Goal: Use online tool/utility: Utilize a website feature to perform a specific function

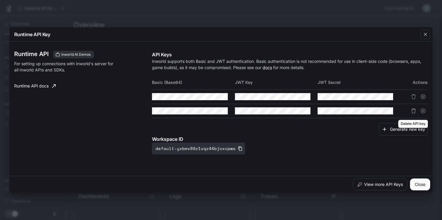
click at [413, 112] on icon "Delete API key" at bounding box center [413, 110] width 5 height 5
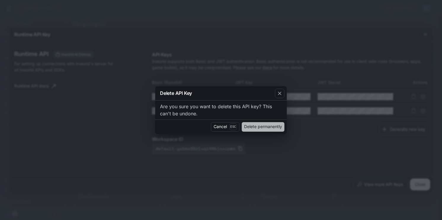
click at [258, 129] on button "Delete permanently" at bounding box center [263, 126] width 43 height 9
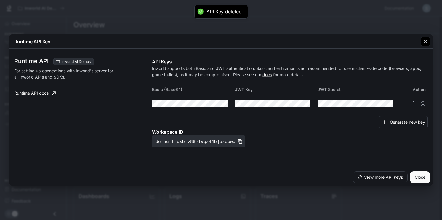
click at [424, 44] on div "button" at bounding box center [424, 41] width 9 height 9
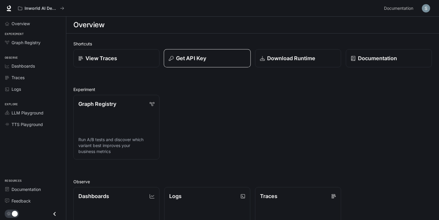
click at [219, 57] on div "Get API Key" at bounding box center [207, 58] width 77 height 8
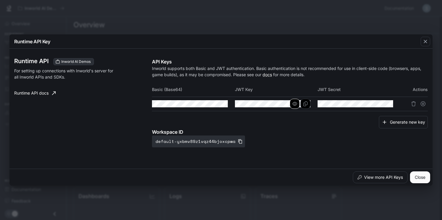
click at [296, 104] on icon "button" at bounding box center [294, 104] width 5 height 4
click at [304, 104] on icon "Copy Key" at bounding box center [305, 103] width 5 height 5
click at [388, 105] on icon "Copy Secret" at bounding box center [388, 103] width 4 height 5
click at [375, 104] on icon "button" at bounding box center [377, 103] width 5 height 5
click at [238, 141] on icon "button" at bounding box center [240, 141] width 5 height 5
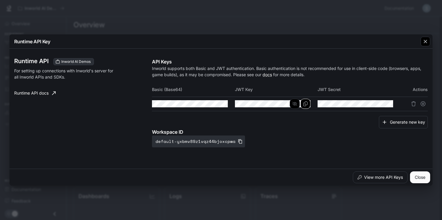
click at [420, 43] on button "button" at bounding box center [425, 41] width 14 height 14
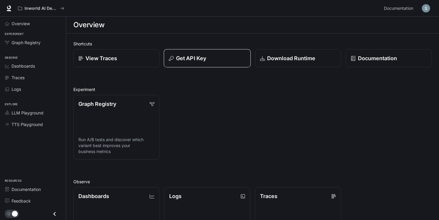
click at [214, 59] on div "Get API Key" at bounding box center [207, 58] width 77 height 8
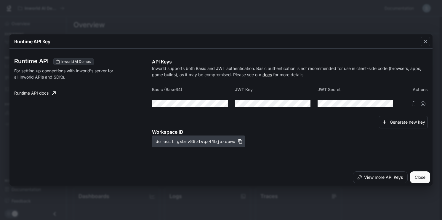
click at [238, 141] on icon "button" at bounding box center [240, 141] width 5 height 5
click at [238, 142] on icon "button" at bounding box center [240, 141] width 5 height 5
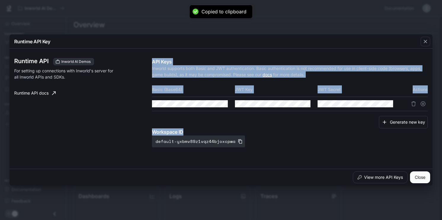
drag, startPoint x: 149, startPoint y: 130, endPoint x: 267, endPoint y: 145, distance: 119.0
click at [267, 145] on div "Runtime API Inworld AI Demos For setting up connections with Inworld's server f…" at bounding box center [220, 108] width 413 height 115
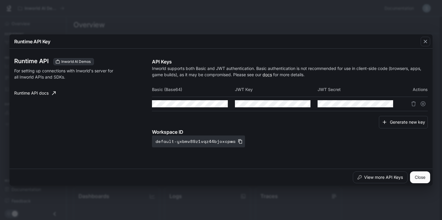
click at [267, 145] on div "Workspace ID default-yxbmv89z1vqz44bjoxcpwa" at bounding box center [290, 137] width 276 height 19
click at [270, 9] on div "Runtime API Key Runtime API Inworld AI Demos For setting up connections with In…" at bounding box center [221, 110] width 442 height 220
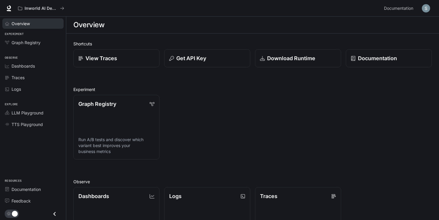
click at [43, 25] on div "Overview" at bounding box center [36, 23] width 49 height 6
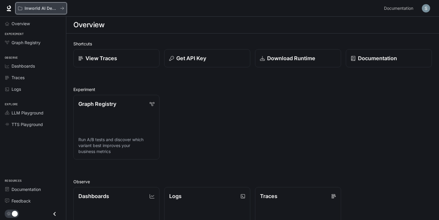
click at [22, 8] on icon "All workspaces" at bounding box center [20, 9] width 4 height 4
click at [427, 7] on img "button" at bounding box center [426, 8] width 8 height 8
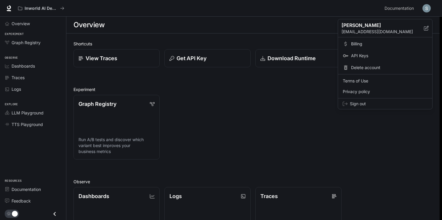
click at [427, 7] on div at bounding box center [221, 110] width 442 height 220
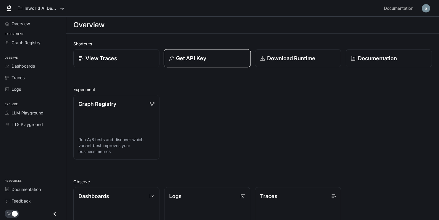
click at [202, 57] on p "Get API Key" at bounding box center [191, 58] width 30 height 8
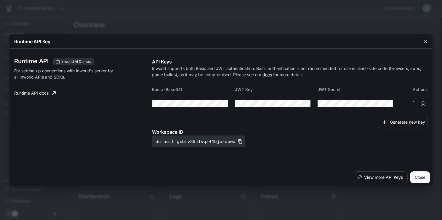
click at [51, 93] on icon at bounding box center [54, 93] width 6 height 6
click at [426, 53] on div "Runtime API Inworld AI Demos For setting up connections with Inworld's server f…" at bounding box center [220, 108] width 413 height 115
click at [422, 36] on button "button" at bounding box center [425, 41] width 14 height 14
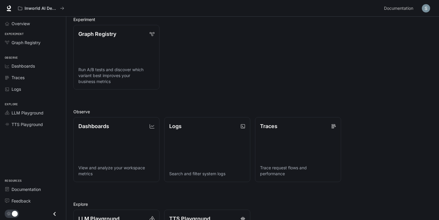
scroll to position [89, 0]
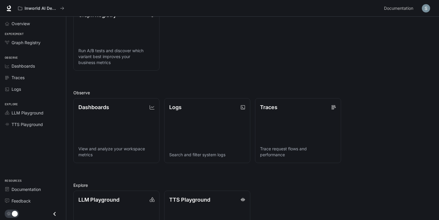
click at [53, 212] on icon "Close drawer" at bounding box center [55, 214] width 8 height 8
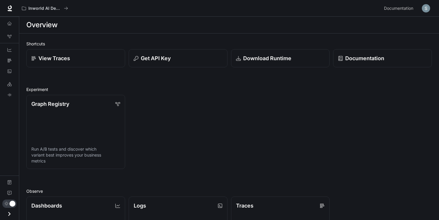
scroll to position [0, 0]
click at [84, 61] on div "View Traces" at bounding box center [76, 58] width 90 height 8
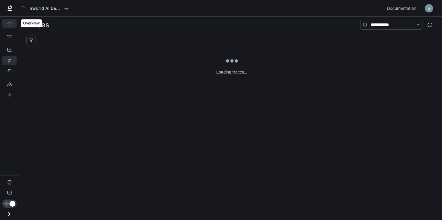
click at [11, 26] on link "Overview" at bounding box center [9, 23] width 14 height 9
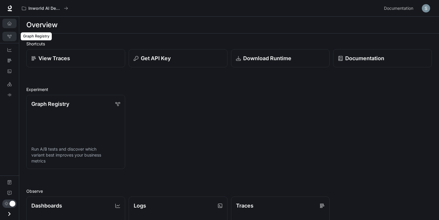
click at [11, 36] on icon "Graph Registry" at bounding box center [9, 36] width 4 height 4
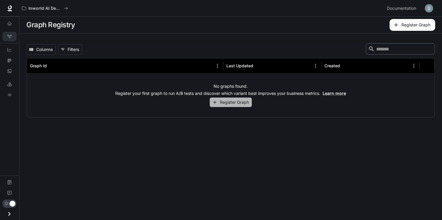
click at [234, 103] on button "Register Graph" at bounding box center [231, 102] width 42 height 10
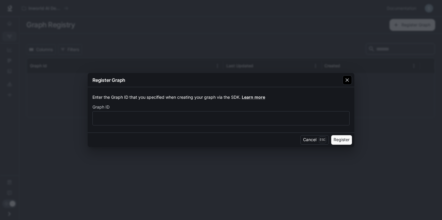
click at [347, 76] on div "button" at bounding box center [346, 79] width 9 height 9
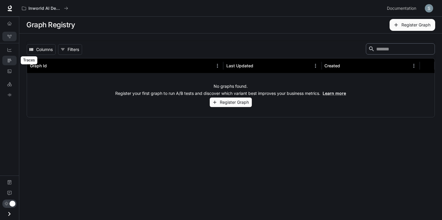
click at [9, 59] on icon "Traces" at bounding box center [9, 60] width 4 height 4
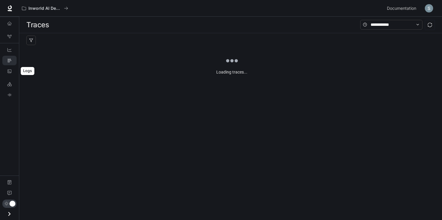
click at [9, 73] on icon "Logs" at bounding box center [9, 71] width 4 height 4
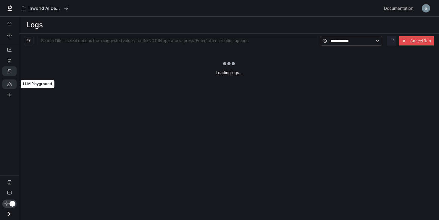
click at [9, 80] on link "LLM Playground" at bounding box center [9, 83] width 14 height 9
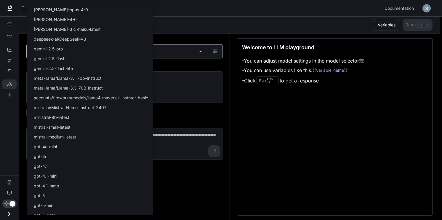
click at [157, 53] on body "Skip to main content Inworld AI Demos Documentation Documentation Portal Overvi…" at bounding box center [221, 110] width 442 height 220
click at [380, 110] on div at bounding box center [221, 110] width 442 height 220
click at [111, 54] on body "Skip to main content Inworld AI Demos Documentation Documentation Portal Overvi…" at bounding box center [221, 110] width 442 height 220
click at [239, 112] on div at bounding box center [221, 110] width 442 height 220
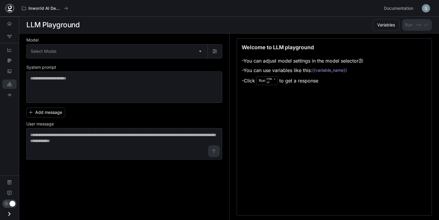
click at [10, 6] on icon at bounding box center [10, 7] width 4 height 4
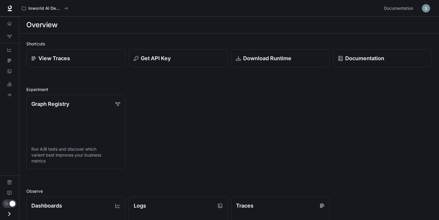
click at [8, 208] on button "Open drawer" at bounding box center [9, 213] width 13 height 12
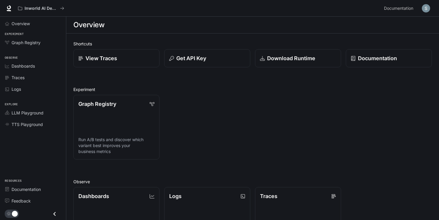
click at [57, 212] on icon "Close drawer" at bounding box center [55, 214] width 8 height 8
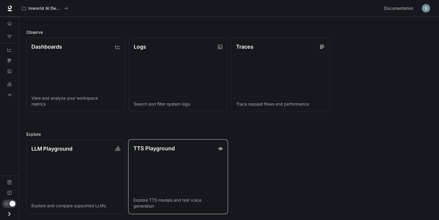
scroll to position [159, 0]
click at [12, 213] on icon "Open drawer" at bounding box center [9, 214] width 8 height 8
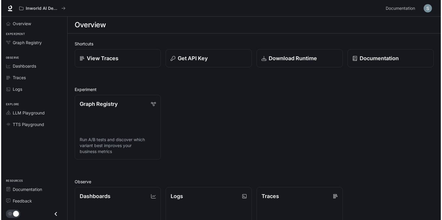
scroll to position [0, 0]
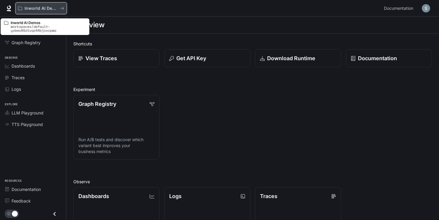
click at [64, 6] on button "Inworld AI Demos" at bounding box center [41, 8] width 52 height 12
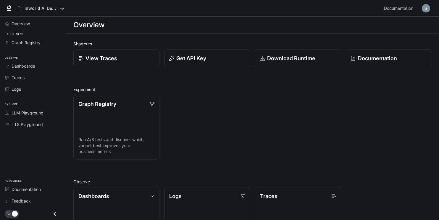
click at [426, 9] on img "button" at bounding box center [426, 8] width 8 height 8
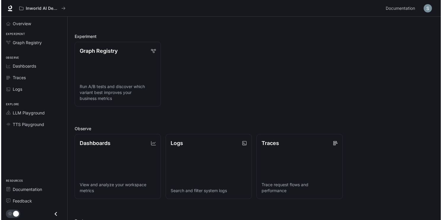
scroll to position [59, 0]
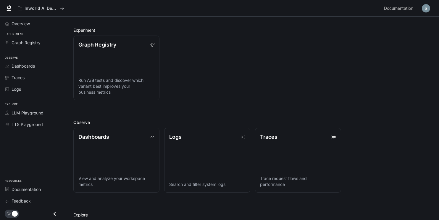
click at [423, 8] on img "button" at bounding box center [426, 8] width 8 height 8
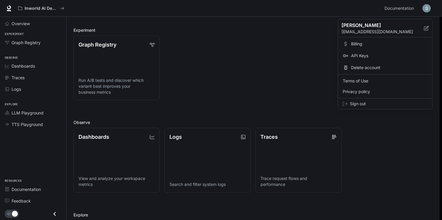
click at [370, 103] on span "Sign out" at bounding box center [389, 104] width 78 height 6
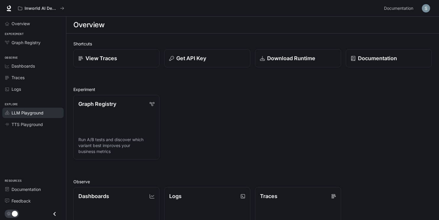
click at [28, 112] on span "LLM Playground" at bounding box center [28, 113] width 32 height 6
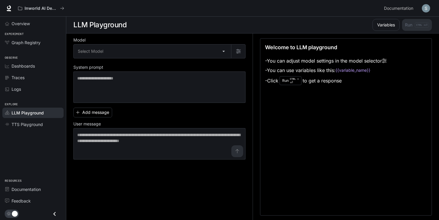
click at [157, 42] on label "Model" at bounding box center [159, 41] width 172 height 6
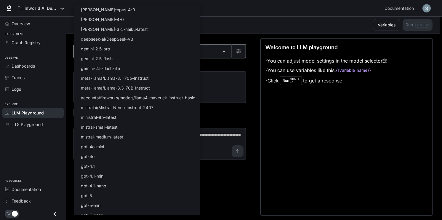
click at [157, 47] on body "Skip to main content Inworld AI Demos Documentation Documentation Portal Overvi…" at bounding box center [221, 110] width 442 height 220
click at [126, 177] on li "gpt-4.1-mini" at bounding box center [137, 176] width 126 height 10
type input "**********"
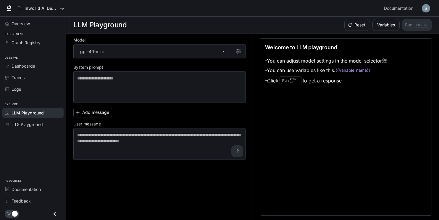
click at [293, 101] on div "Welcome to LLM playground - You can adjust model settings in the model selector…" at bounding box center [346, 126] width 172 height 177
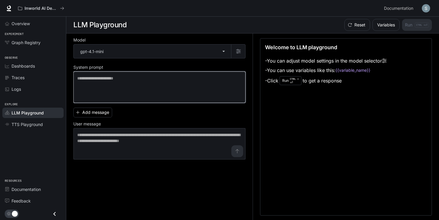
click at [192, 83] on textarea at bounding box center [159, 87] width 165 height 24
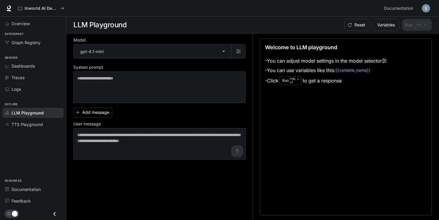
click at [181, 177] on div "**********" at bounding box center [162, 126] width 179 height 186
click at [114, 129] on div "* ​" at bounding box center [159, 143] width 172 height 31
click at [37, 131] on div "Overview Experiment Graph Registry Observe Dashboards Traces Logs Explore LLM P…" at bounding box center [33, 118] width 66 height 203
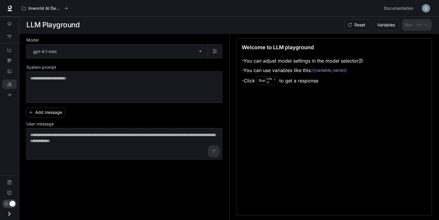
click at [33, 122] on p "User message" at bounding box center [40, 124] width 28 height 4
click at [5, 212] on button "Open drawer" at bounding box center [9, 213] width 13 height 12
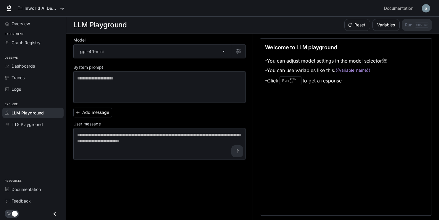
click at [15, 115] on link "LLM Playground" at bounding box center [32, 112] width 61 height 10
click at [20, 123] on span "TTS Playground" at bounding box center [27, 124] width 31 height 6
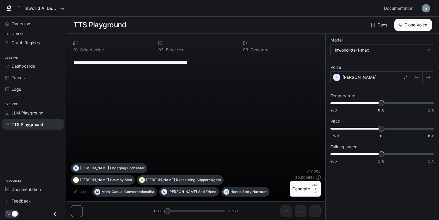
click at [17, 107] on li "LLM Playground" at bounding box center [33, 113] width 66 height 12
click at [24, 111] on span "LLM Playground" at bounding box center [28, 113] width 32 height 6
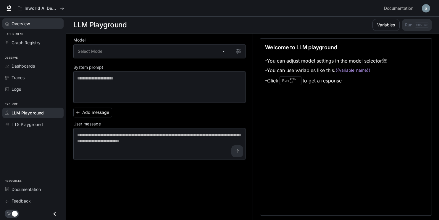
click at [35, 23] on div "Overview" at bounding box center [36, 23] width 49 height 6
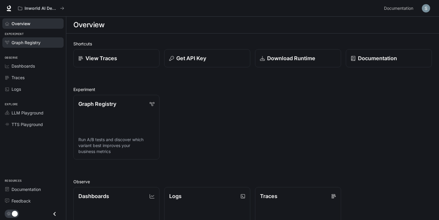
click at [42, 41] on div "Graph Registry" at bounding box center [36, 42] width 49 height 6
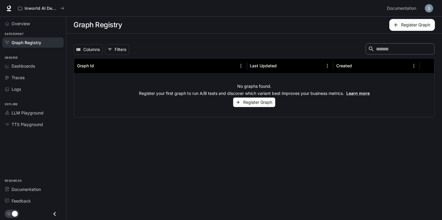
click at [396, 25] on icon "button" at bounding box center [396, 25] width 4 height 4
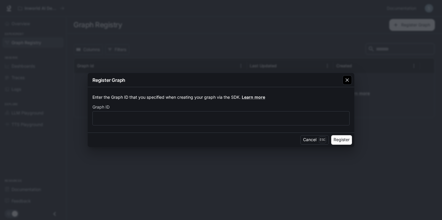
click at [346, 80] on icon "button" at bounding box center [347, 80] width 6 height 6
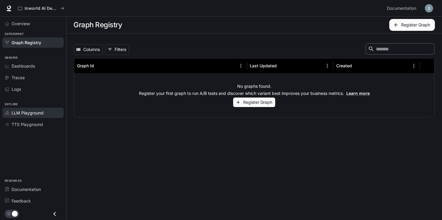
click at [39, 117] on link "LLM Playground" at bounding box center [32, 112] width 61 height 10
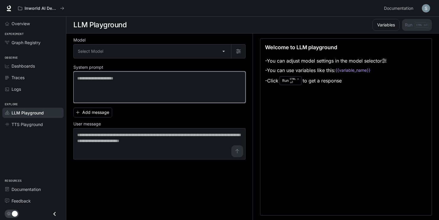
click at [138, 76] on textarea at bounding box center [159, 87] width 165 height 24
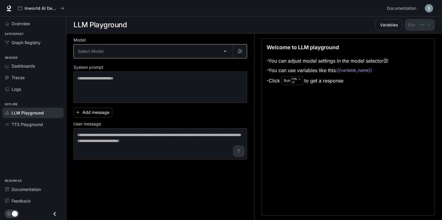
click at [127, 45] on body "Skip to main content Inworld AI Demos Documentation Documentation Portal Overvi…" at bounding box center [221, 110] width 442 height 220
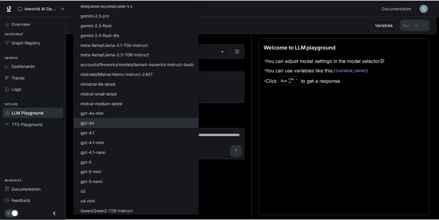
scroll to position [34, 0]
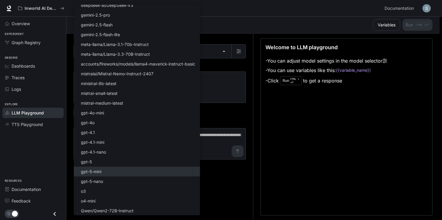
click at [116, 170] on li "gpt-5-mini" at bounding box center [137, 171] width 126 height 10
type input "**********"
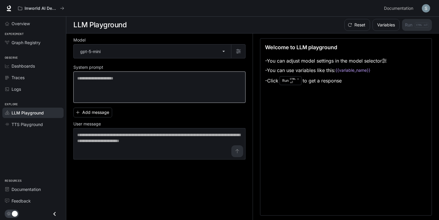
click at [176, 73] on div "* ​" at bounding box center [159, 86] width 172 height 31
click at [177, 80] on textarea at bounding box center [159, 87] width 165 height 24
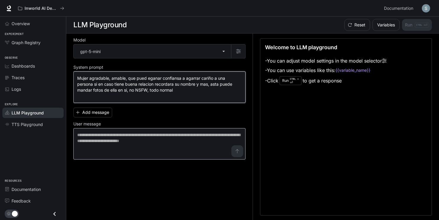
type textarea "**********"
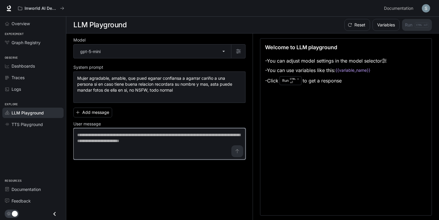
click at [112, 132] on textarea at bounding box center [159, 144] width 165 height 24
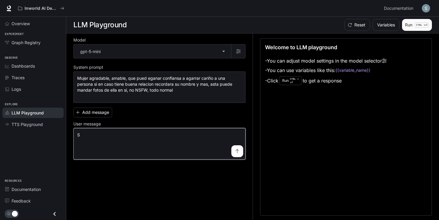
type textarea "*"
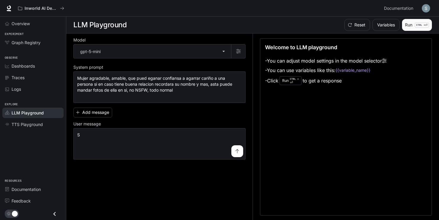
click at [417, 25] on p "CTRL +" at bounding box center [420, 25] width 9 height 4
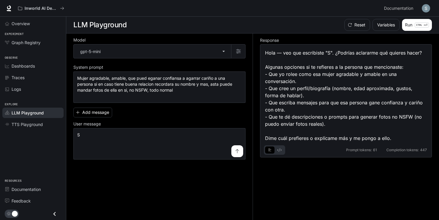
click at [279, 149] on icon "basic tabs example" at bounding box center [279, 150] width 4 height 4
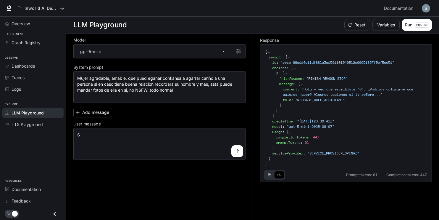
click at [272, 171] on button "basic tabs example" at bounding box center [269, 174] width 9 height 9
